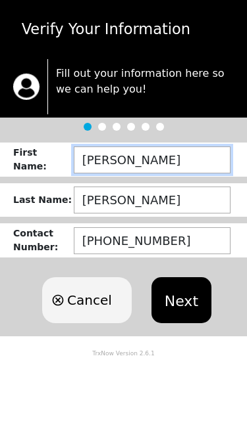
click at [185, 164] on input "[PERSON_NAME]" at bounding box center [152, 160] width 156 height 27
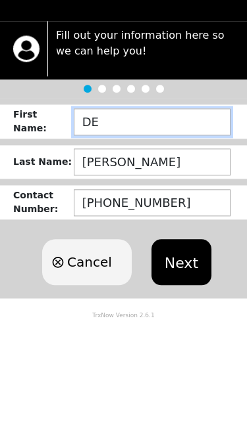
type input "D"
type input "STARLITA"
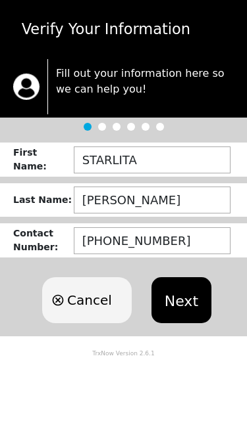
click at [174, 308] on button "Next" at bounding box center [181, 300] width 60 height 46
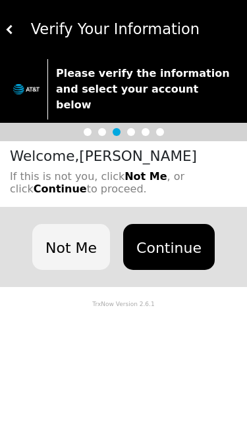
click at [168, 235] on button "Continue" at bounding box center [168, 247] width 91 height 46
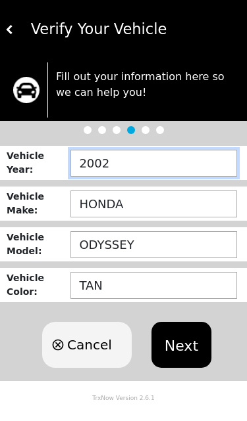
click at [173, 170] on input "2002" at bounding box center [153, 163] width 166 height 27
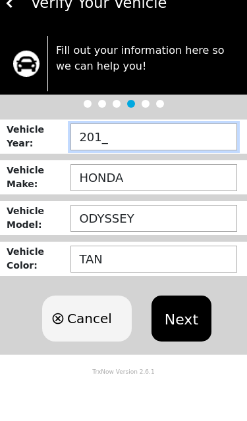
type input "2015"
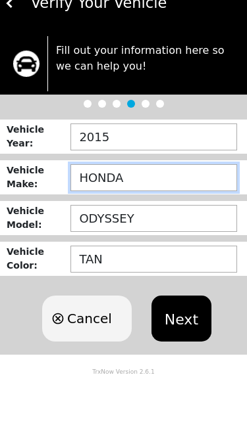
click at [189, 191] on input "HONDA" at bounding box center [153, 204] width 166 height 27
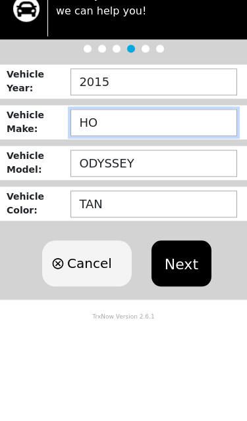
type input "H"
type input "CHEVY"
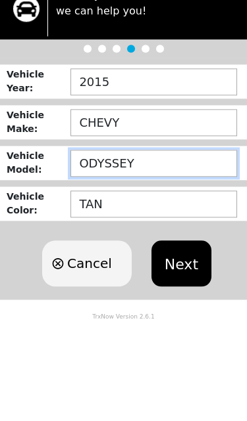
click at [203, 231] on input "ODYSSEY" at bounding box center [153, 244] width 166 height 27
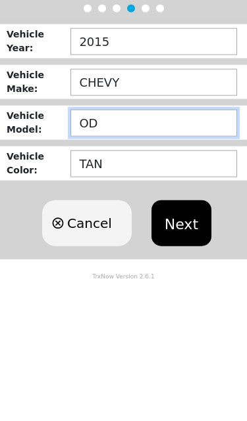
type input "O"
type input "EQUN"
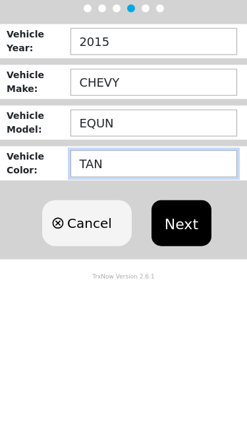
click at [185, 272] on input "TAN" at bounding box center [153, 285] width 166 height 27
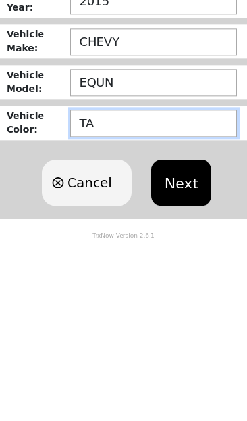
type input "T"
type input "GRAY"
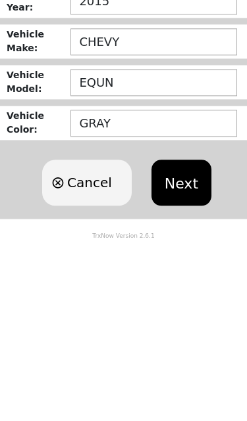
click at [196, 322] on button "Next" at bounding box center [181, 345] width 60 height 46
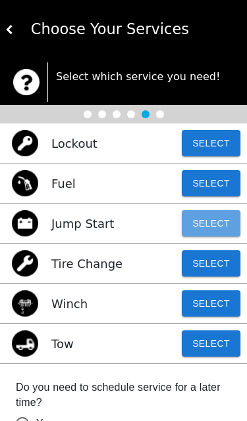
click at [214, 224] on button "Select" at bounding box center [210, 223] width 59 height 26
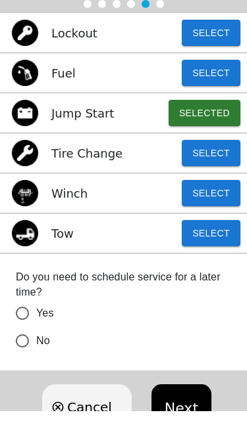
scroll to position [100, 0]
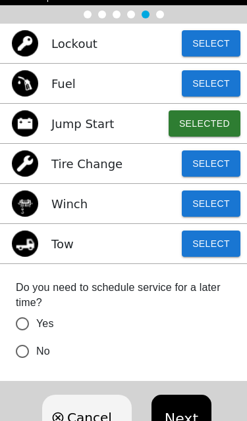
click at [29, 356] on input "No" at bounding box center [23, 352] width 28 height 28
radio input "false"
click at [178, 414] on button "Next" at bounding box center [181, 418] width 60 height 46
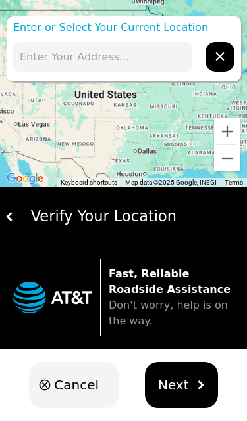
click at [151, 54] on input "text" at bounding box center [102, 57] width 179 height 30
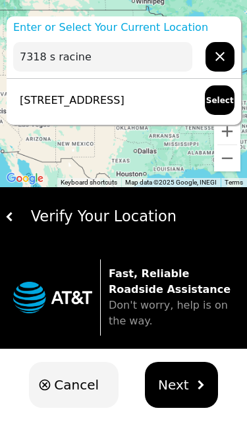
click at [124, 102] on p "[STREET_ADDRESS]" at bounding box center [68, 101] width 111 height 16
type input "[STREET_ADDRESS]"
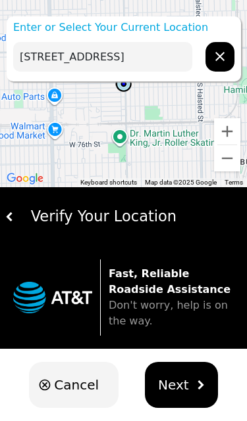
click at [176, 385] on span "Next" at bounding box center [173, 385] width 31 height 20
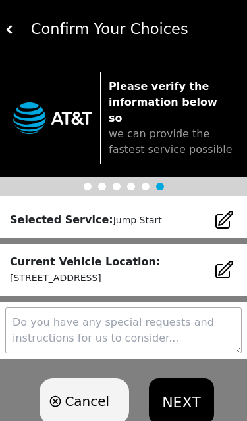
click at [174, 387] on button "NEXT" at bounding box center [181, 402] width 64 height 46
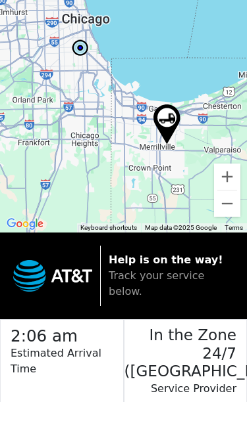
scroll to position [10, 0]
